Goal: Task Accomplishment & Management: Complete application form

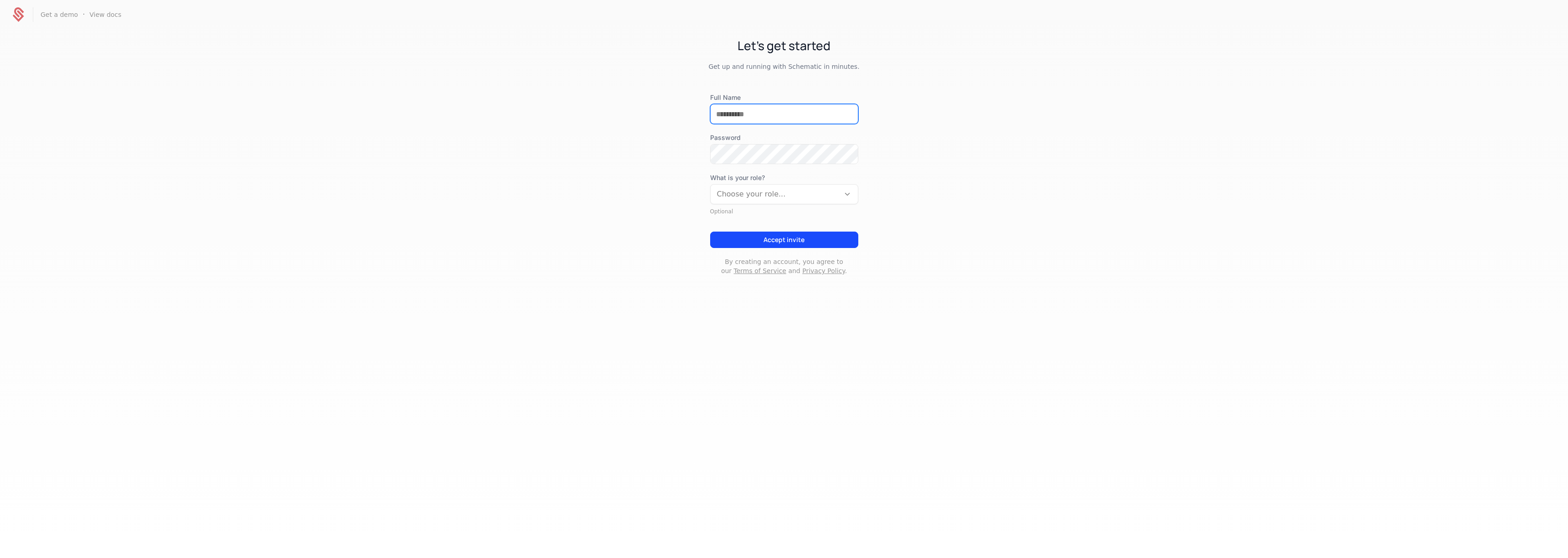
click at [803, 107] on input "Full Name" at bounding box center [784, 113] width 147 height 19
click at [728, 116] on input "**********" at bounding box center [784, 113] width 147 height 19
type input "**********"
click at [800, 194] on div at bounding box center [775, 194] width 116 height 13
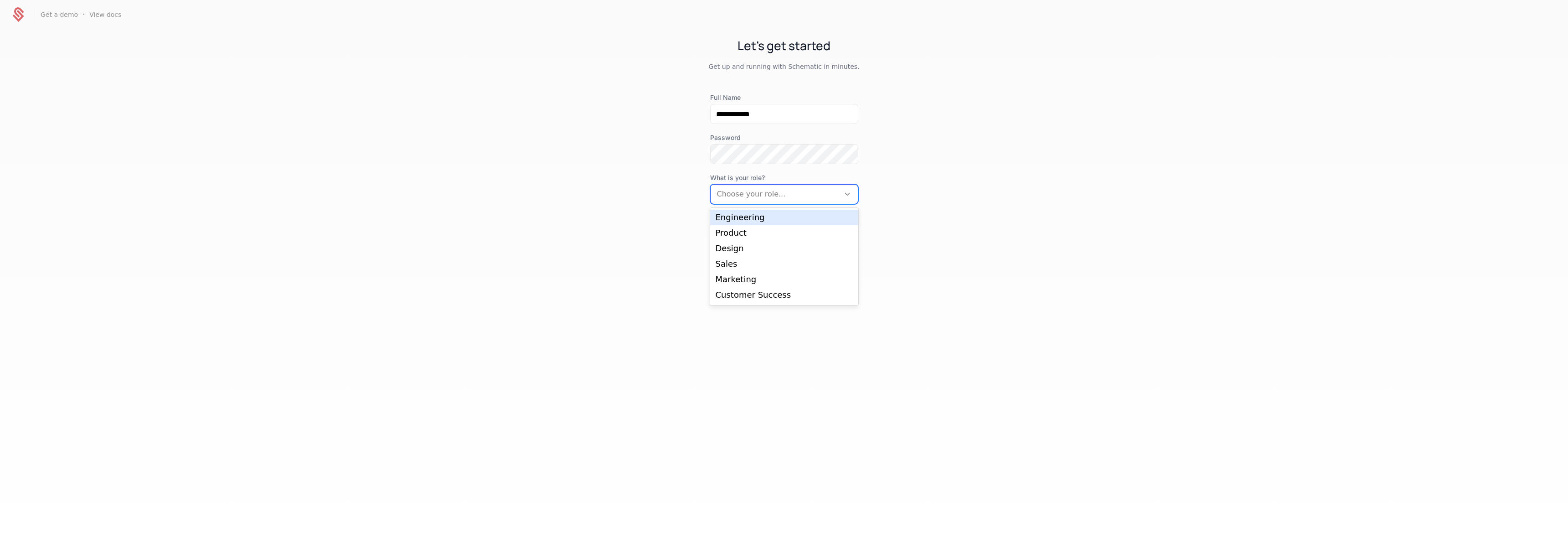
click at [783, 218] on div "Engineering" at bounding box center [784, 217] width 137 height 8
click at [796, 237] on button "Accept invite" at bounding box center [784, 239] width 148 height 16
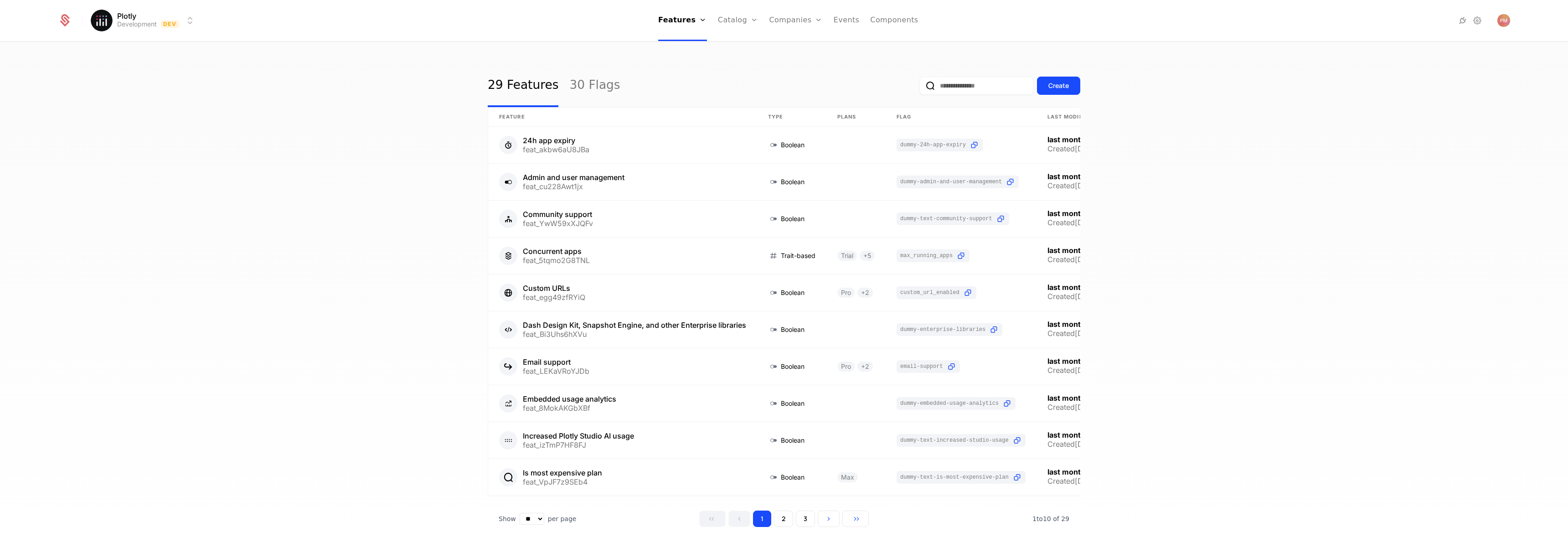
click at [792, 24] on link "Companies" at bounding box center [796, 20] width 54 height 41
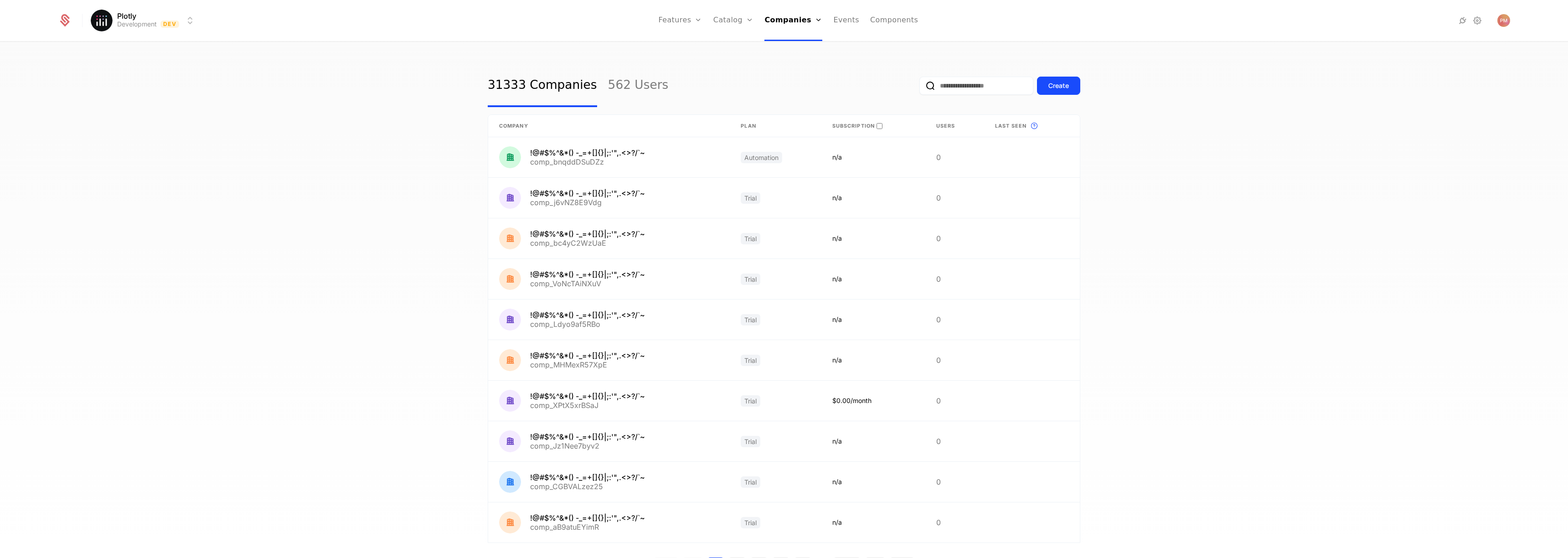
click at [189, 21] on html "Plotly Development Dev Features Features Flags Catalog Plans Add Ons Configurat…" at bounding box center [784, 279] width 1568 height 558
click at [194, 48] on div "Development Dev" at bounding box center [170, 47] width 154 height 18
click at [190, 21] on html "Plotly Development Dev Features Features Flags Catalog Plans Add Ons Configurat…" at bounding box center [784, 279] width 1568 height 558
click at [202, 78] on div "Production Prod" at bounding box center [170, 84] width 154 height 18
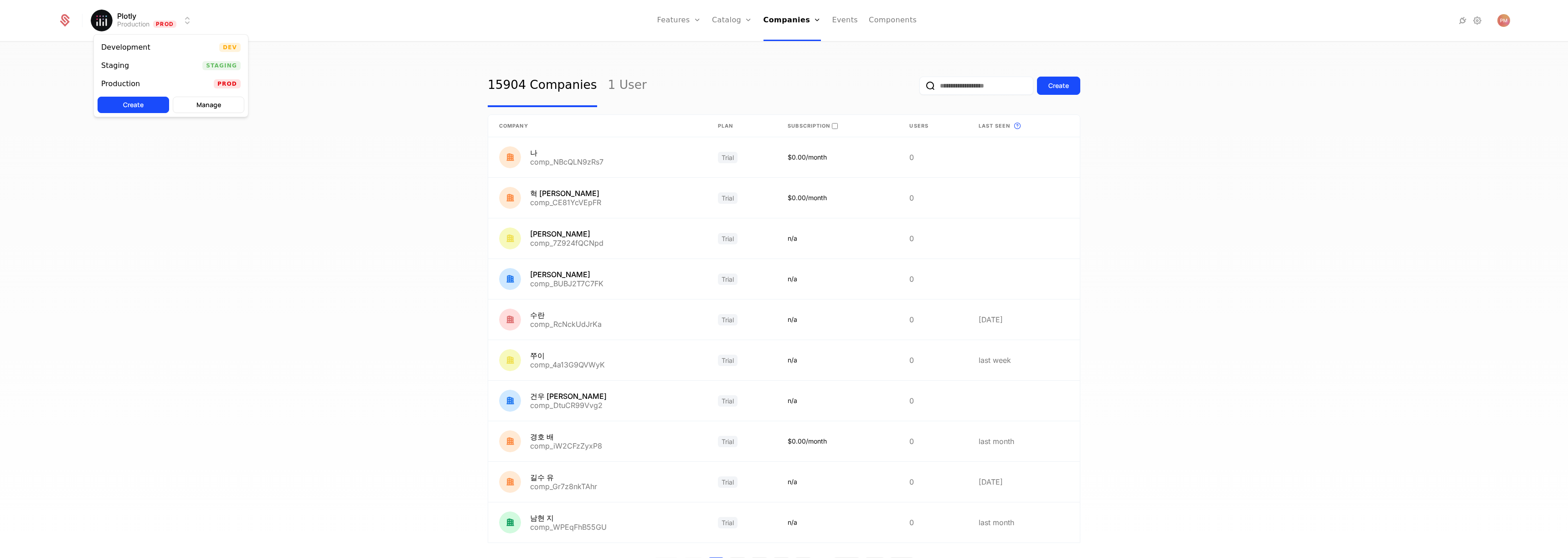
click at [153, 17] on html "Plotly Production Prod Features Features Flags Catalog Plans Add Ons Configurat…" at bounding box center [784, 279] width 1568 height 558
click at [212, 36] on div "Development Dev Staging Staging Production Prod Create Manage" at bounding box center [171, 75] width 155 height 83
click at [239, 49] on span "Dev" at bounding box center [229, 47] width 21 height 9
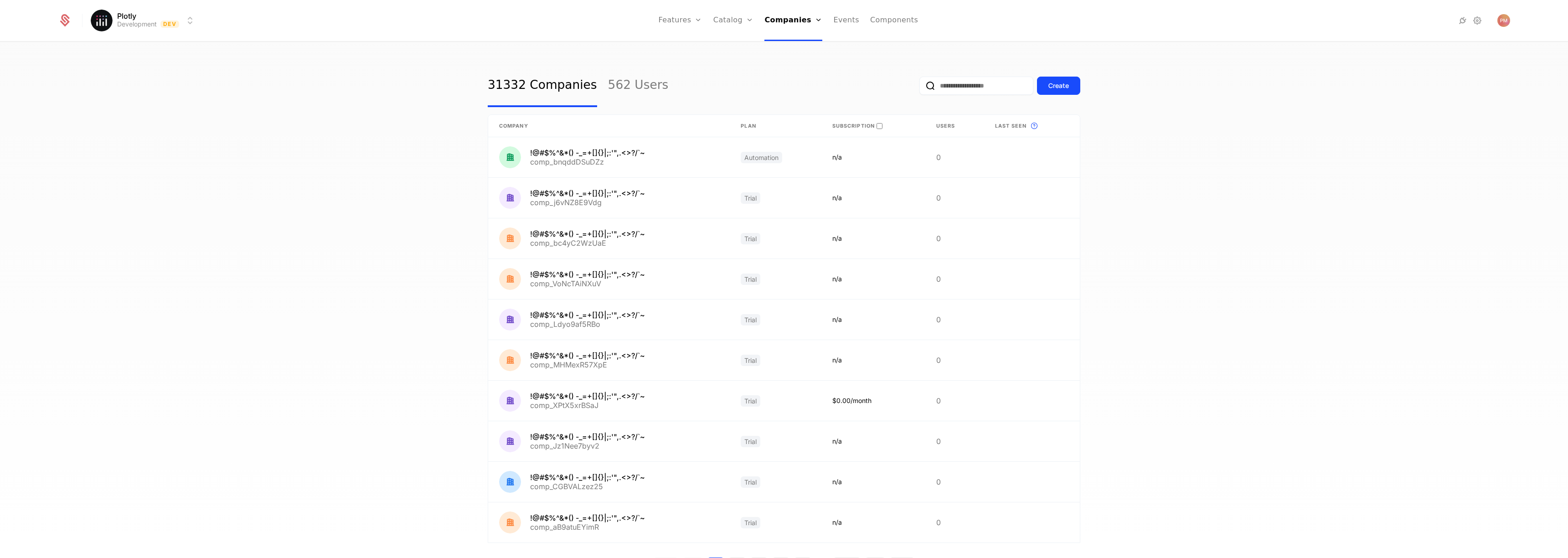
click at [854, 21] on link "Events" at bounding box center [846, 20] width 26 height 41
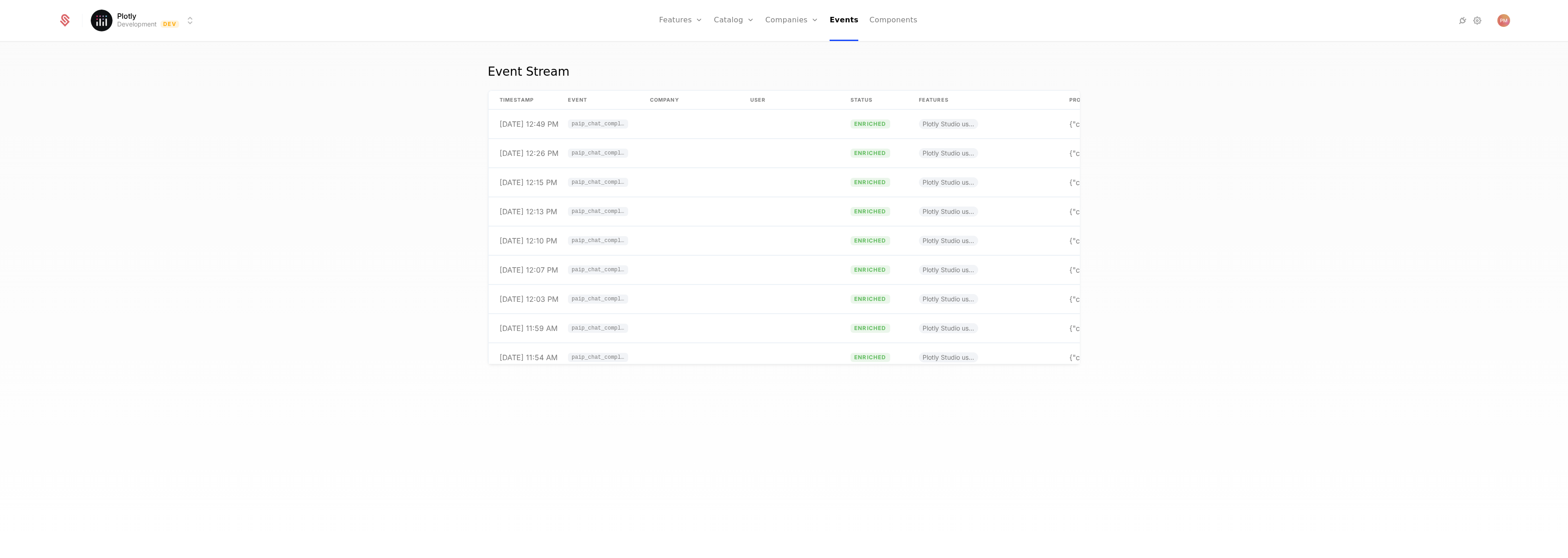
click at [889, 23] on link "Components" at bounding box center [893, 20] width 48 height 41
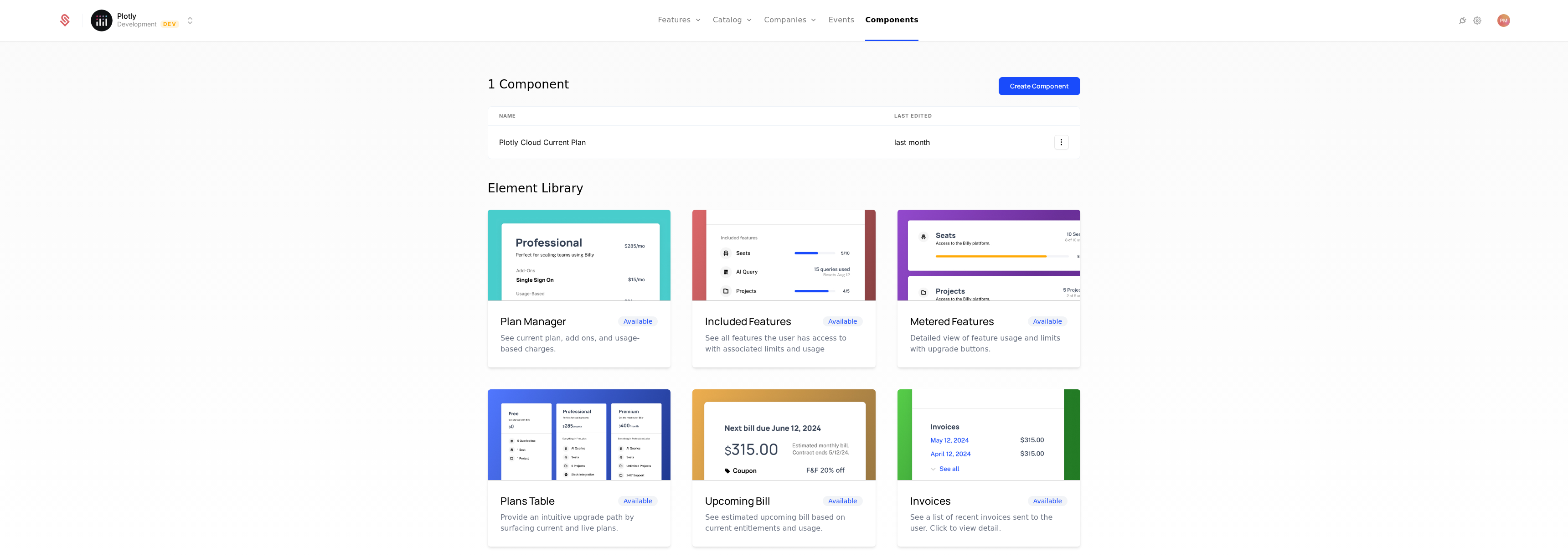
click at [699, 46] on link "Features" at bounding box center [690, 44] width 42 height 7
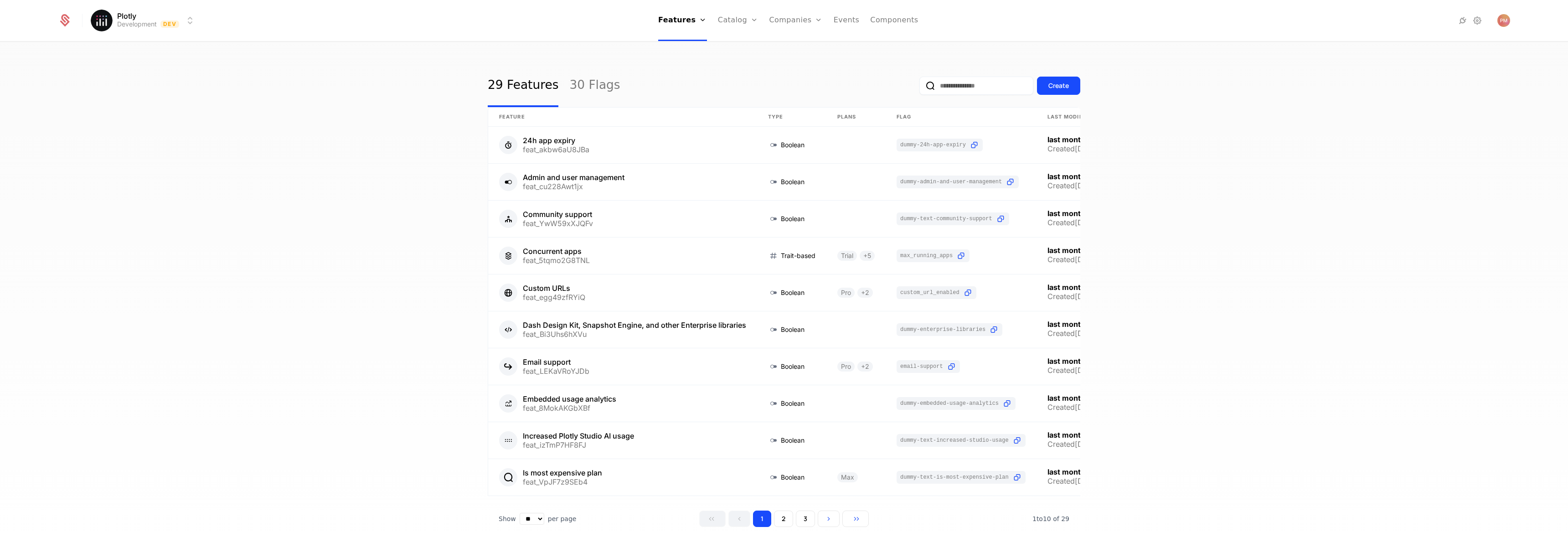
click at [809, 48] on link "Companies" at bounding box center [801, 44] width 42 height 7
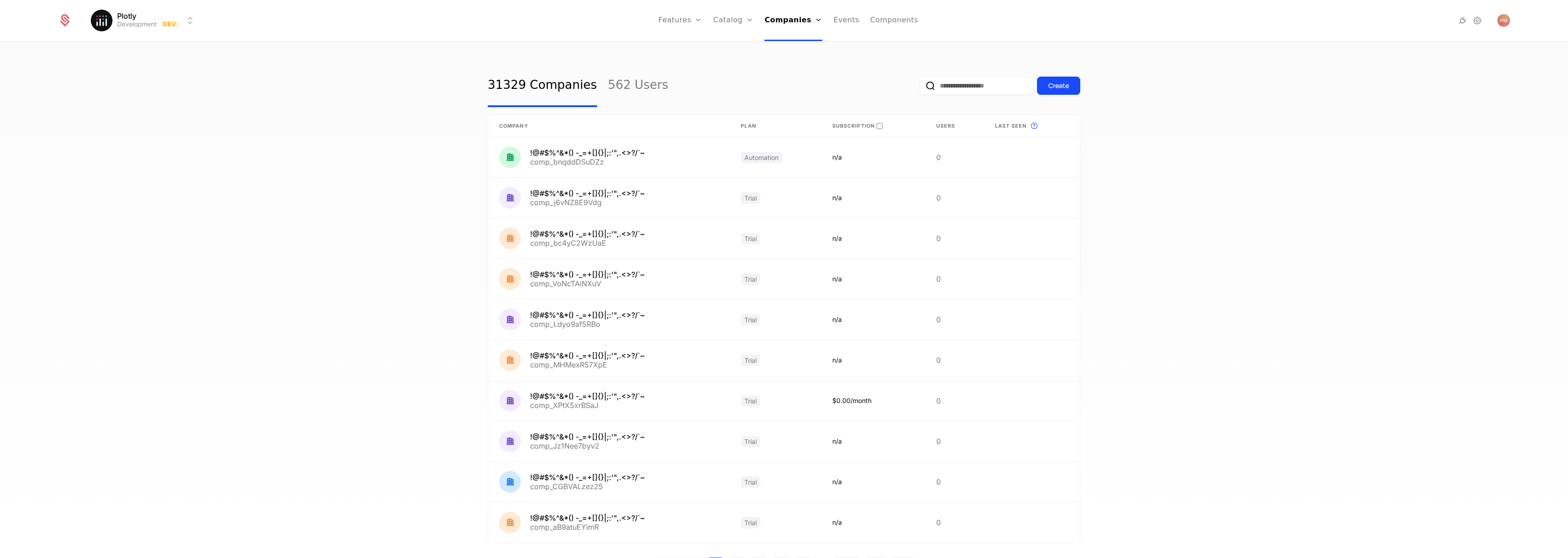
click at [741, 22] on link "Catalog" at bounding box center [733, 20] width 41 height 41
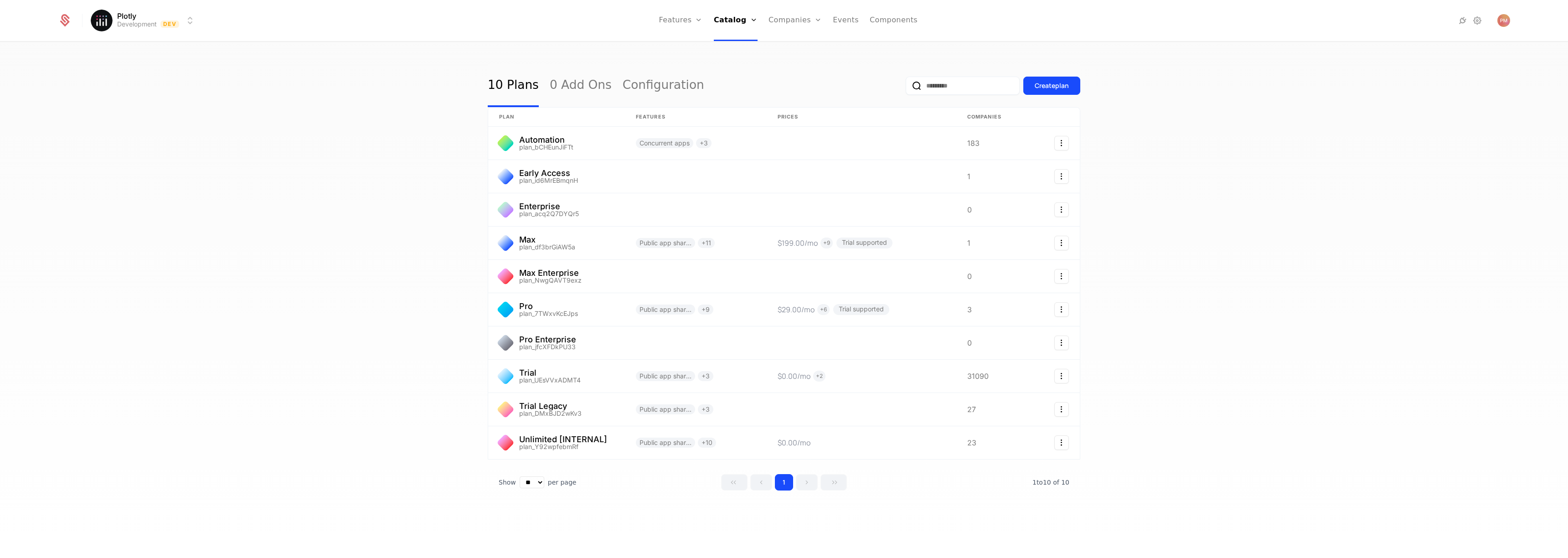
click at [694, 23] on link "Features" at bounding box center [681, 20] width 44 height 41
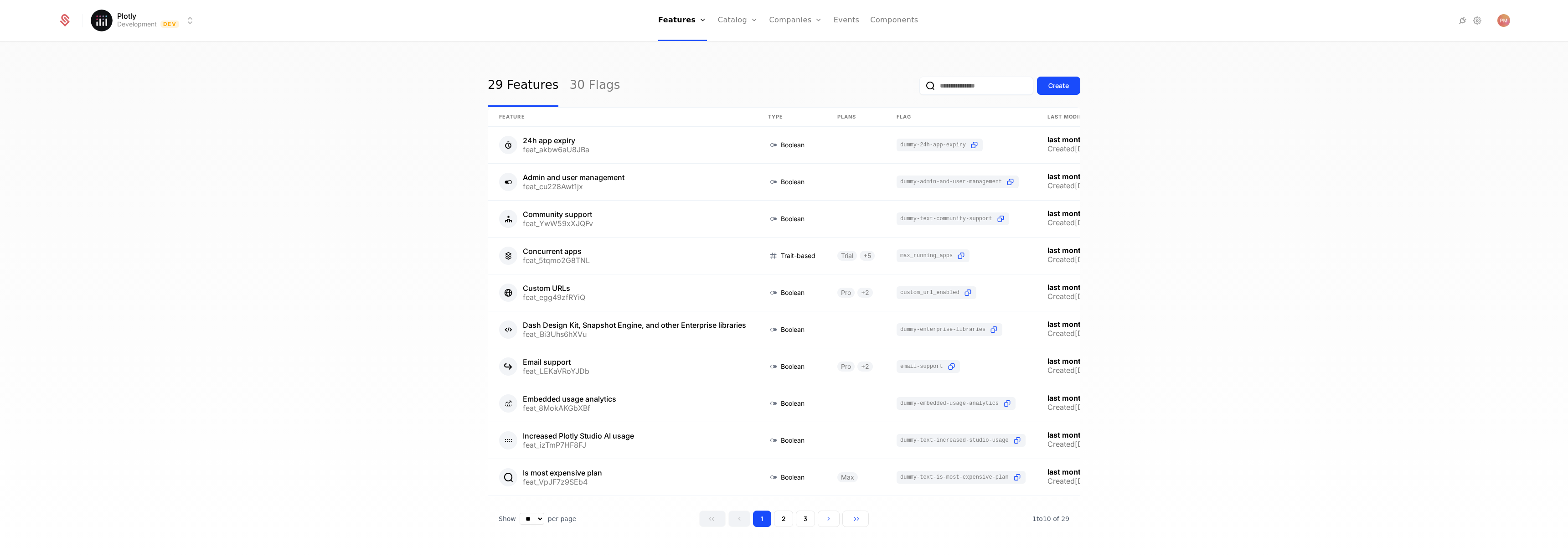
click at [700, 48] on link "Features" at bounding box center [690, 44] width 42 height 7
click at [71, 21] on icon at bounding box center [65, 20] width 13 height 13
click at [161, 24] on html "Plotly Production Prod Features Features Flags Catalog Plans Add Ons Configurat…" at bounding box center [784, 279] width 1568 height 558
click at [161, 50] on div "Development Dev" at bounding box center [170, 47] width 154 height 18
click at [744, 18] on link "Catalog" at bounding box center [738, 20] width 41 height 41
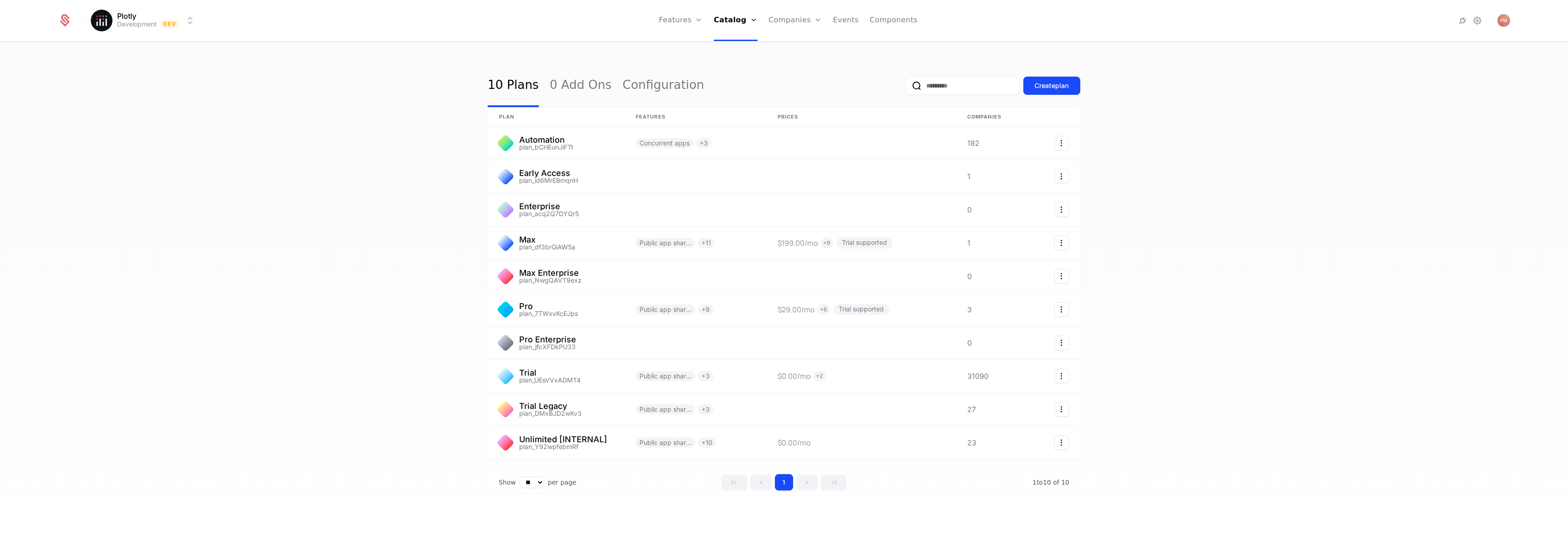
click at [789, 19] on link "Companies" at bounding box center [796, 20] width 54 height 41
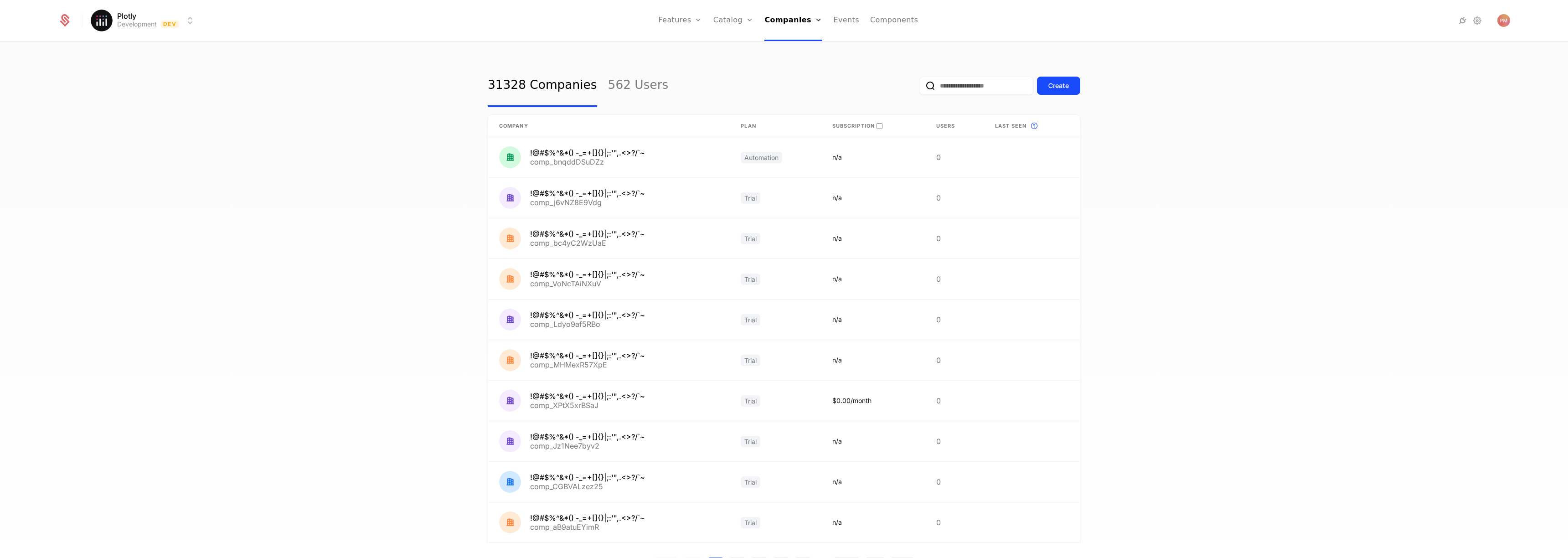
click at [845, 26] on link "Events" at bounding box center [846, 20] width 26 height 41
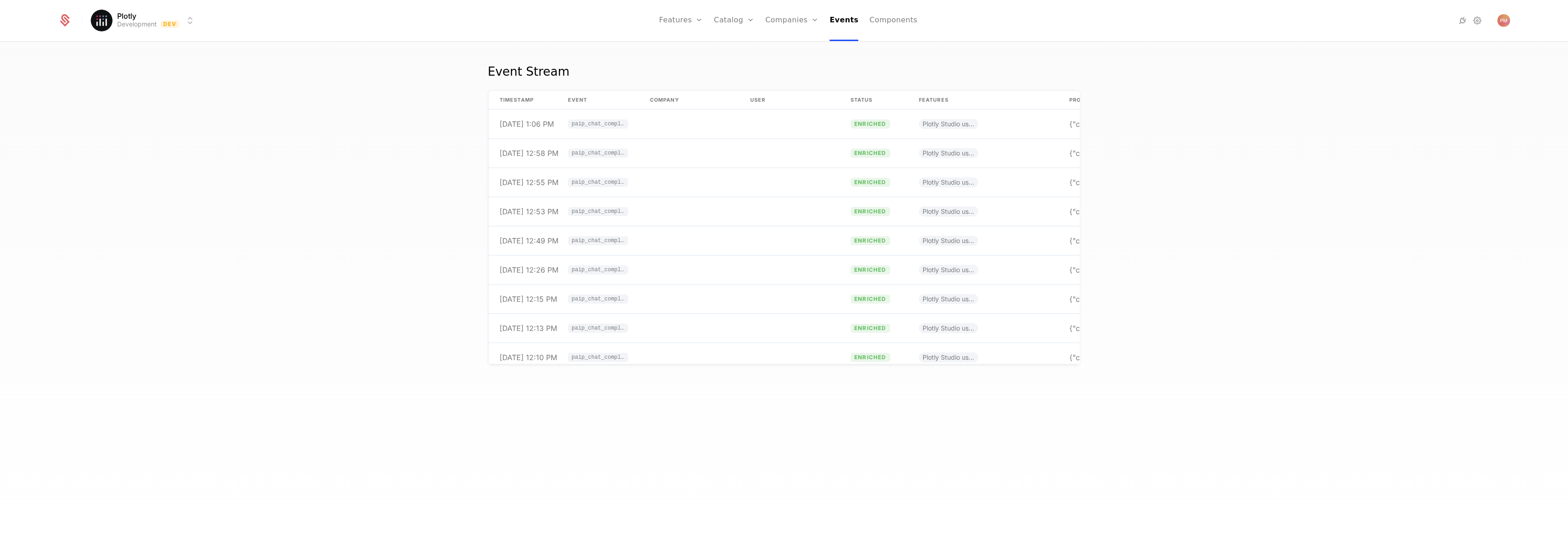
click at [889, 26] on link "Components" at bounding box center [893, 20] width 48 height 41
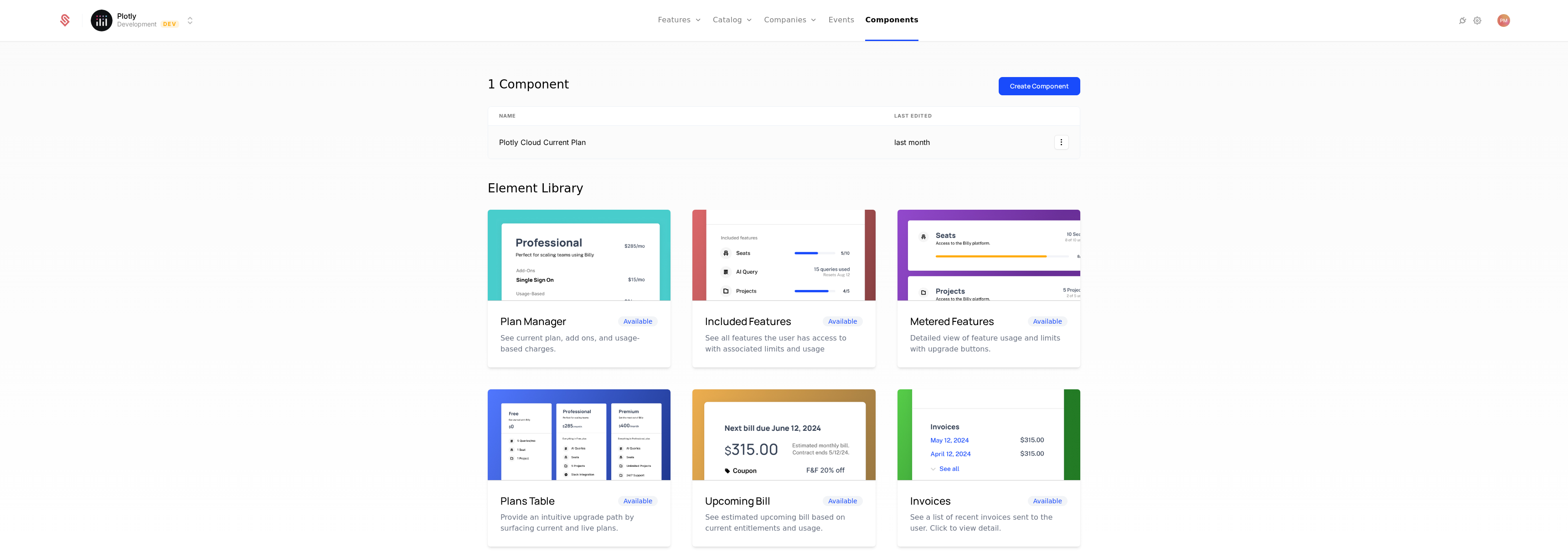
click at [587, 139] on td "Plotly Cloud Current Plan" at bounding box center [685, 142] width 395 height 33
click at [684, 24] on link "Features" at bounding box center [680, 20] width 44 height 41
